Goal: Information Seeking & Learning: Learn about a topic

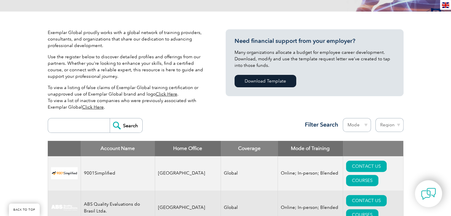
scroll to position [110, 0]
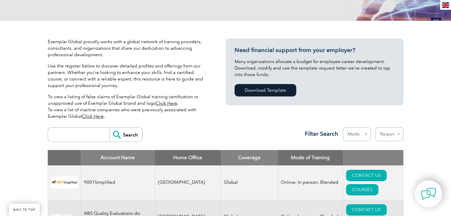
click at [94, 131] on input "search" at bounding box center [80, 135] width 59 height 14
type input "hse pro"
click at [119, 136] on input "Search" at bounding box center [126, 135] width 33 height 14
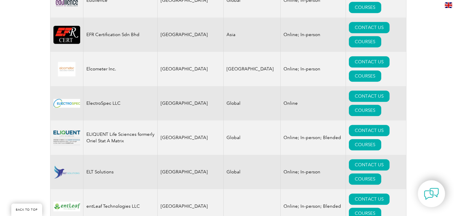
scroll to position [2748, 0]
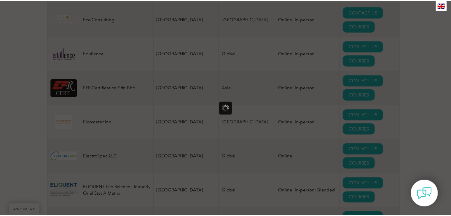
scroll to position [0, 0]
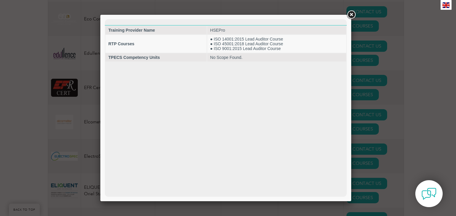
click at [352, 15] on link at bounding box center [350, 14] width 11 height 11
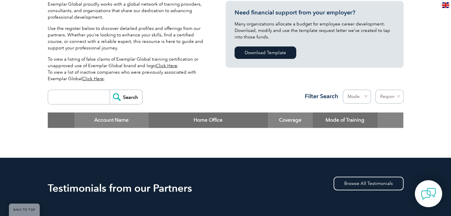
scroll to position [148, 0]
